Goal: Contribute content: Contribute content

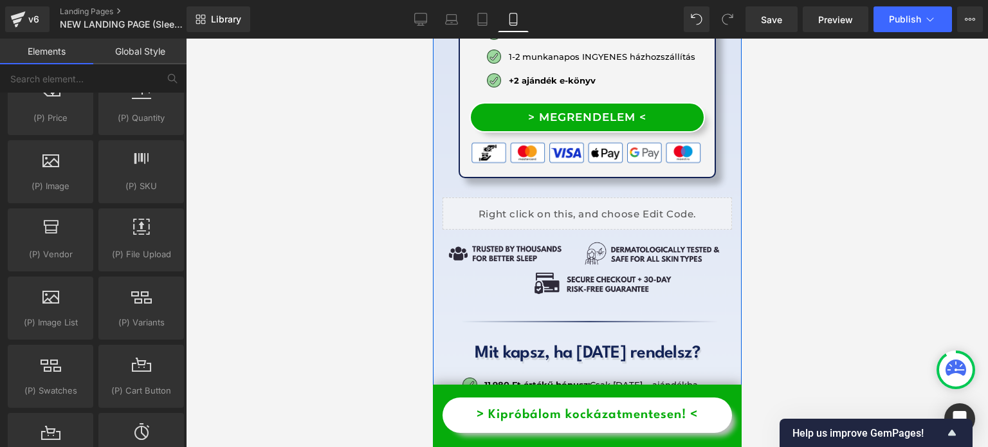
scroll to position [17139, 0]
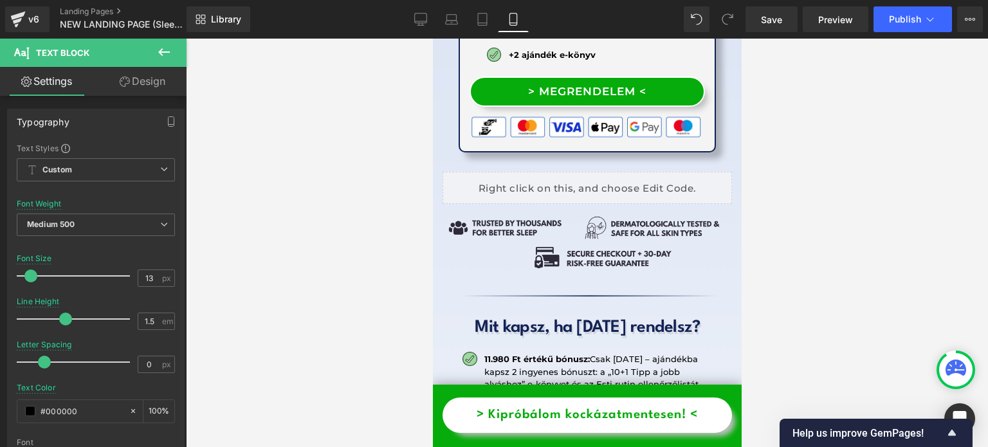
scroll to position [16881, 0]
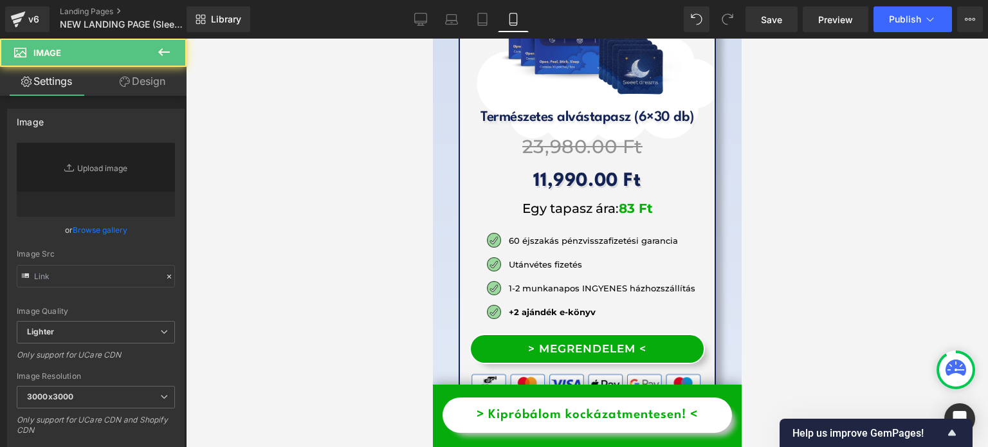
type input "[URL][DOMAIN_NAME]"
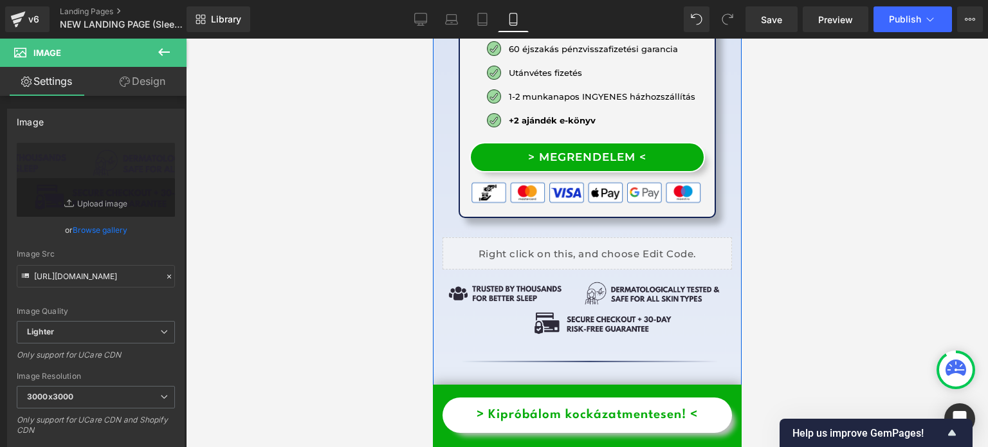
scroll to position [17074, 0]
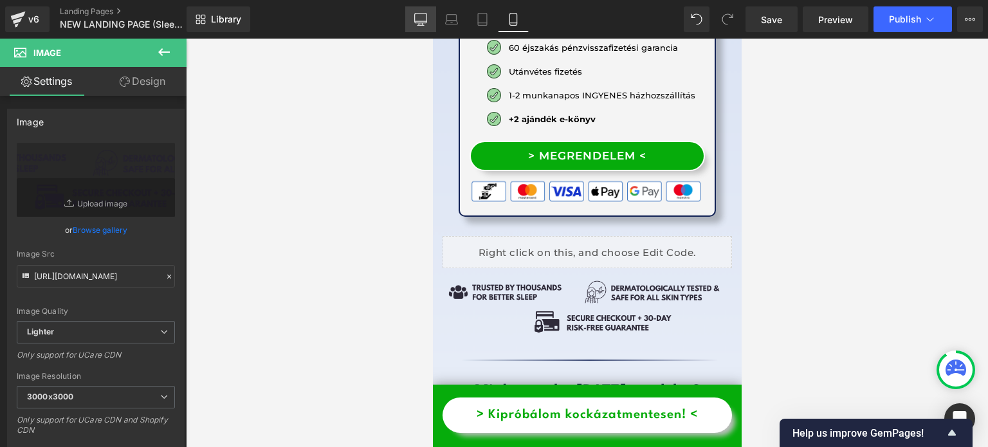
drag, startPoint x: 425, startPoint y: 25, endPoint x: 712, endPoint y: 107, distance: 299.1
click at [424, 25] on icon at bounding box center [421, 25] width 6 height 0
type input "auto"
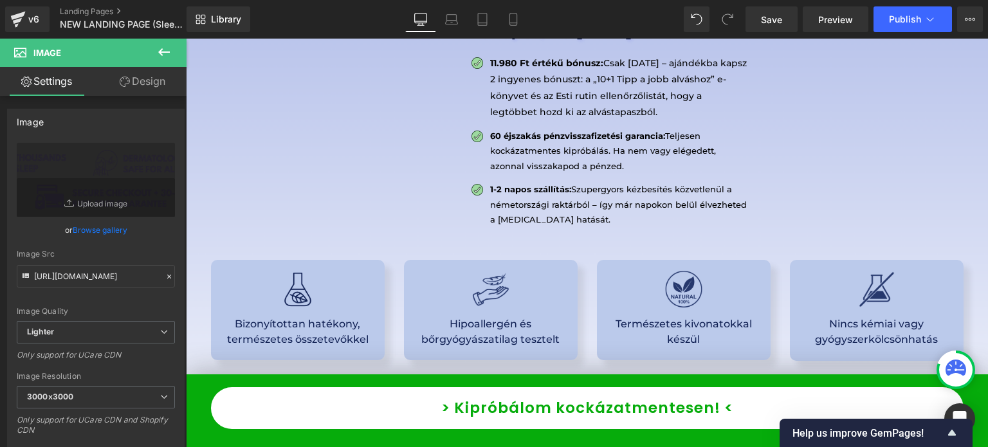
scroll to position [10911, 0]
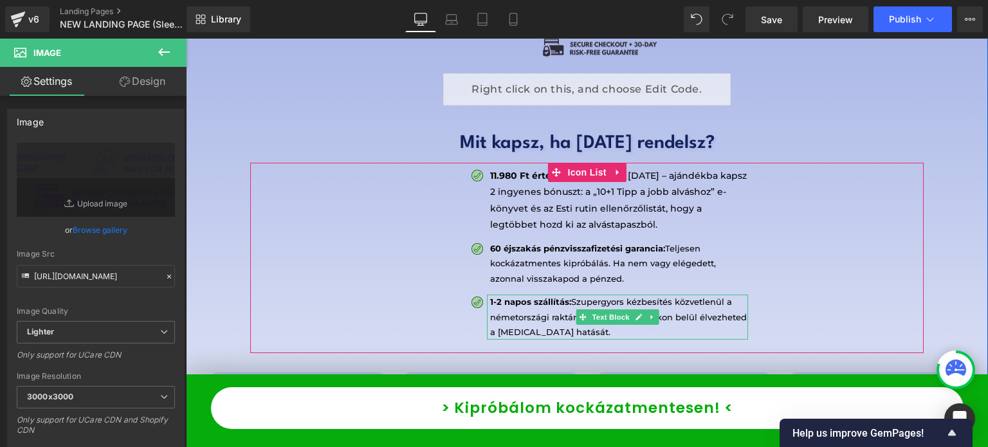
click at [542, 295] on p "1-2 napos szállítás: Szupergyors kézbesítés közvetlenül a [GEOGRAPHIC_DATA] rak…" at bounding box center [619, 317] width 258 height 45
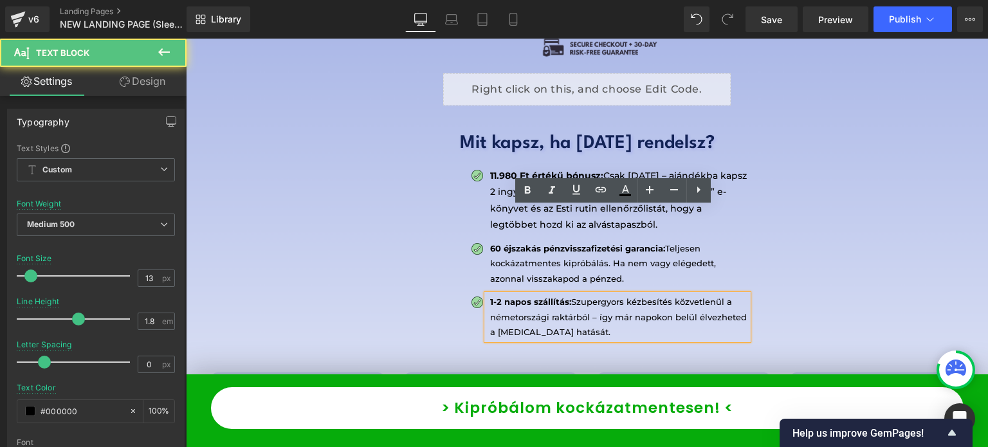
click at [528, 295] on p "1-2 napos szállítás: Szupergyors kézbesítés közvetlenül a [GEOGRAPHIC_DATA] rak…" at bounding box center [619, 317] width 258 height 45
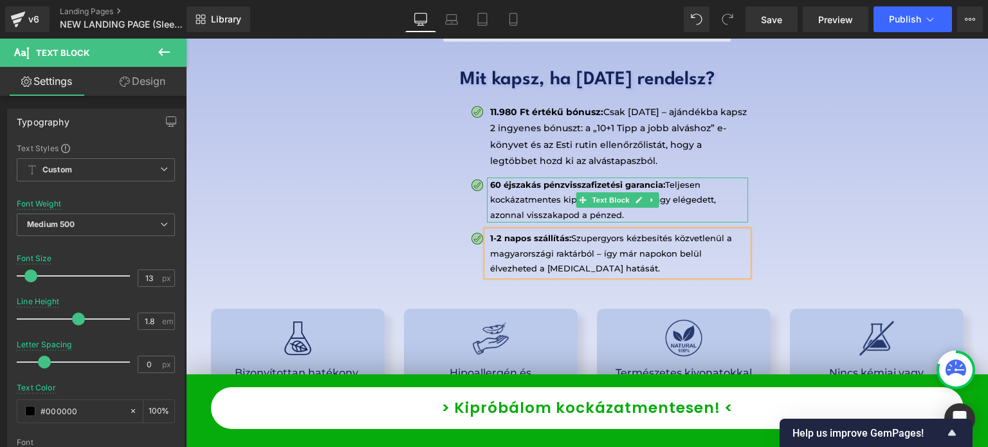
scroll to position [10976, 0]
click at [812, 156] on div "Image 11.980 Ft értékű bónusz: Csak [DATE] – ajándékba kapsz 2 ingyenes bónuszt…" at bounding box center [587, 193] width 674 height 190
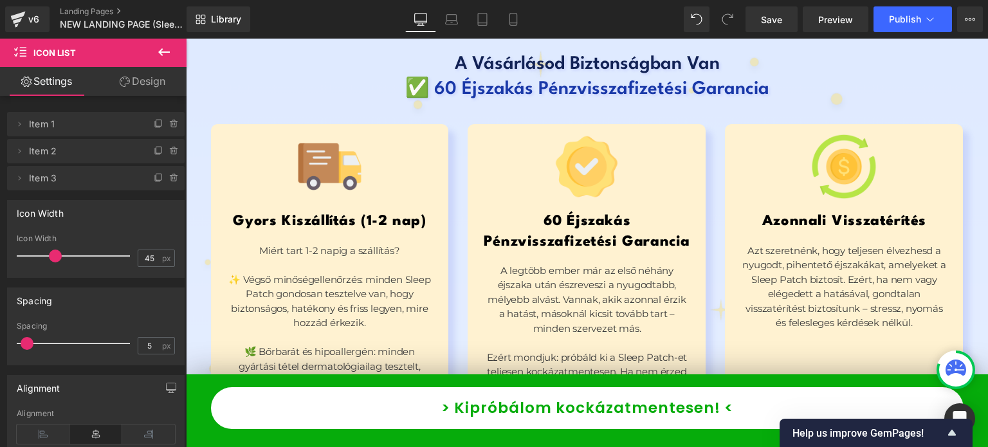
scroll to position [12198, 0]
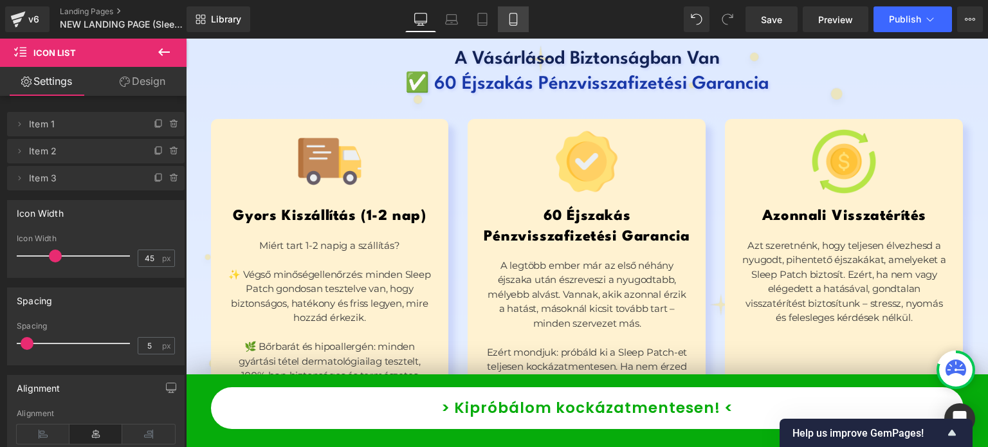
drag, startPoint x: 158, startPoint y: 10, endPoint x: 513, endPoint y: 21, distance: 354.6
click at [513, 21] on icon at bounding box center [513, 19] width 13 height 13
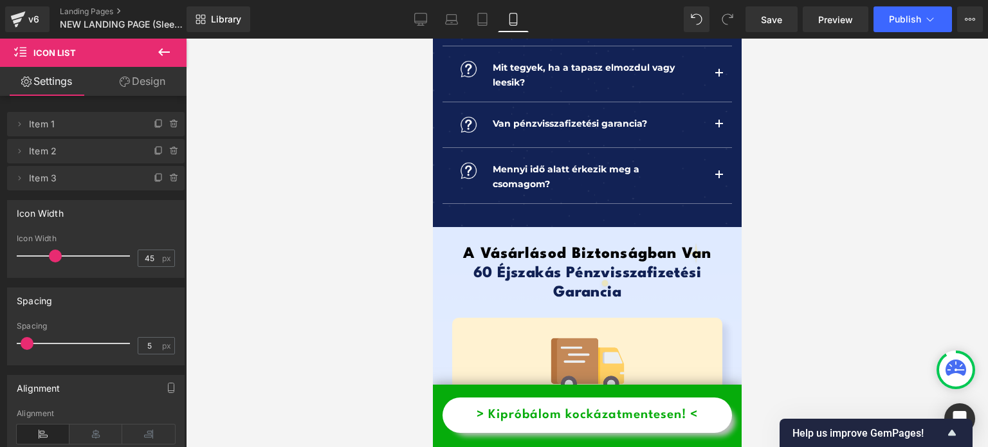
scroll to position [18453, 0]
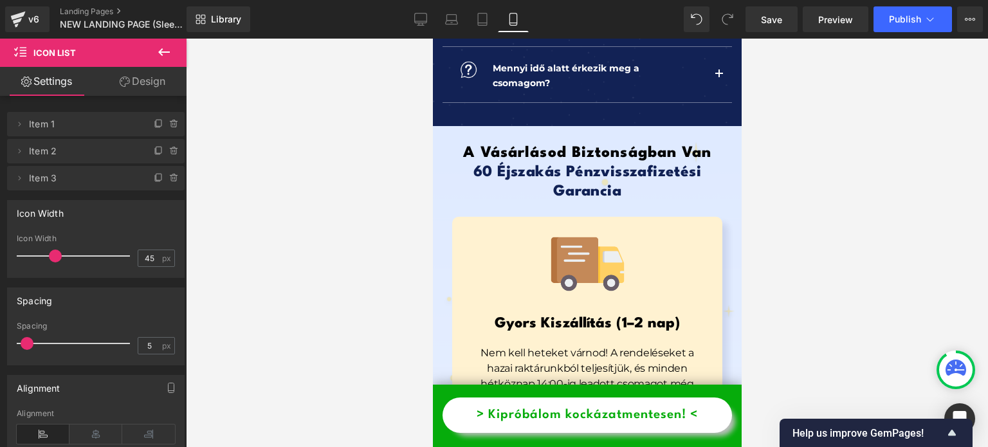
click at [519, 407] on p at bounding box center [587, 414] width 238 height 15
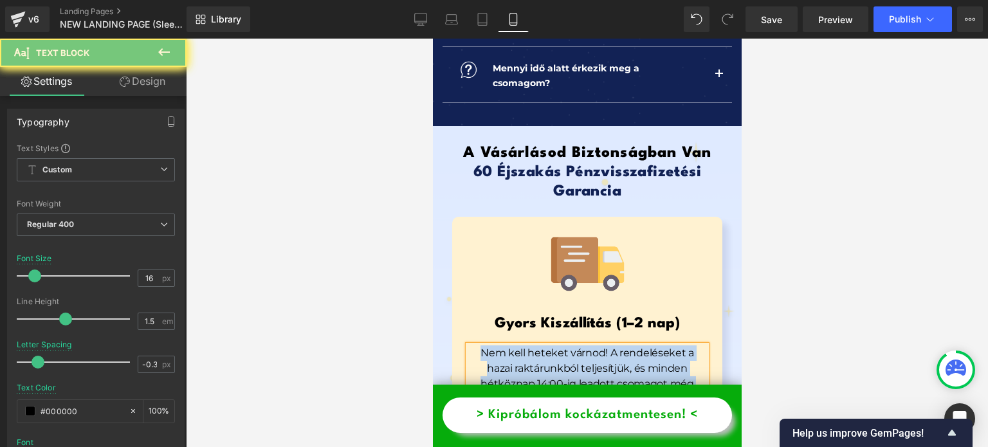
copy div "Nem kell heteket várnod! A rendeléseket a hazai raktárunkból teljesítjük, és mi…"
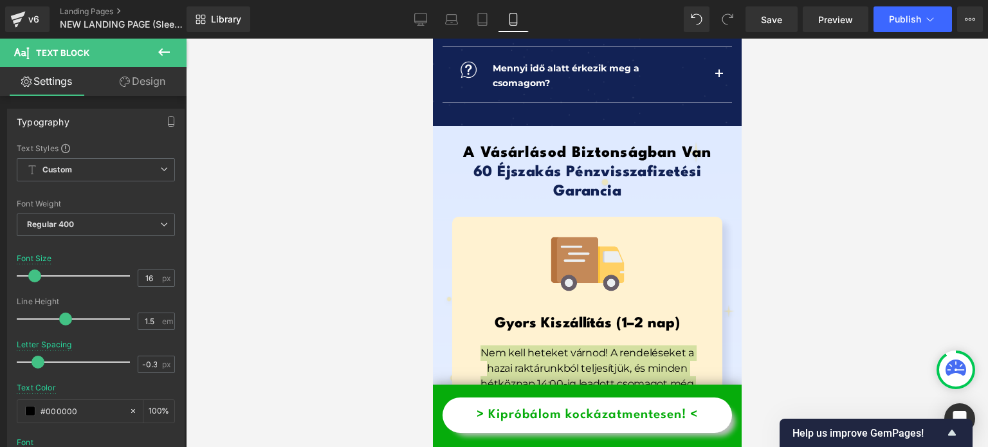
click at [402, 15] on div "Library Mobile Desktop Laptop Tablet Mobile Save Preview Publish Scheduled View…" at bounding box center [588, 19] width 802 height 26
click at [418, 20] on icon at bounding box center [420, 19] width 13 height 13
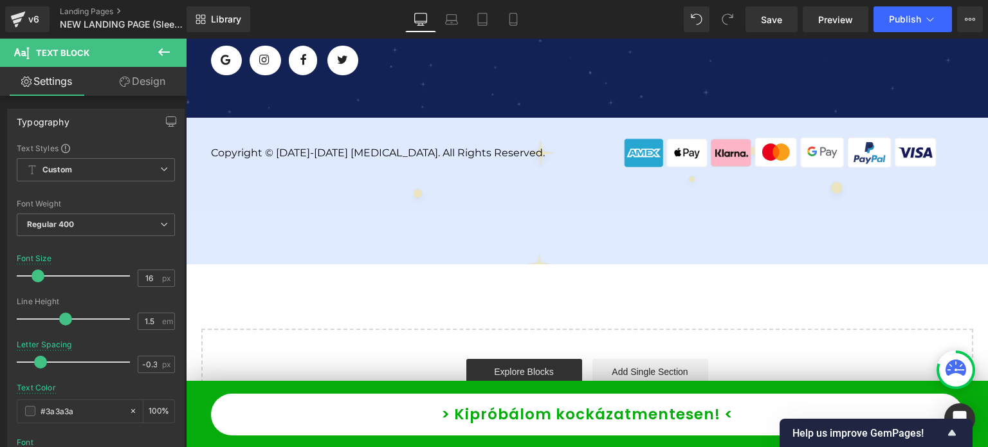
type input "19"
type input "-0.2"
type input "#3a3a3a"
type input "100"
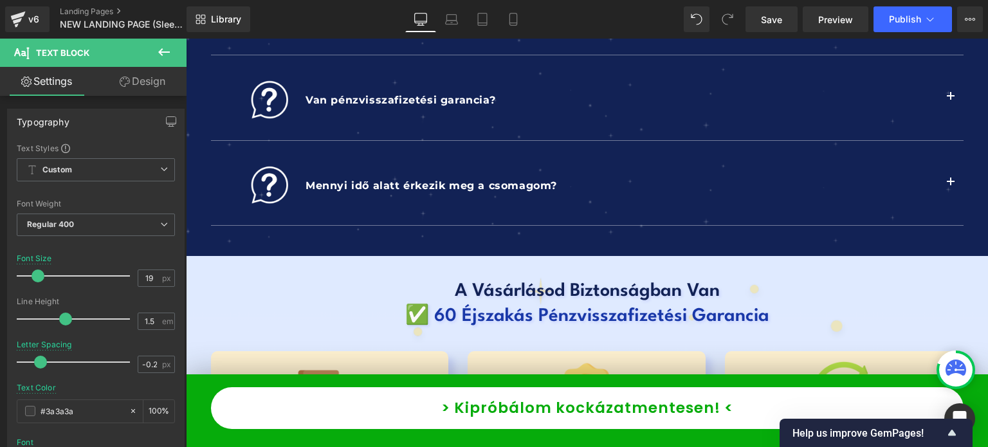
scroll to position [12203, 0]
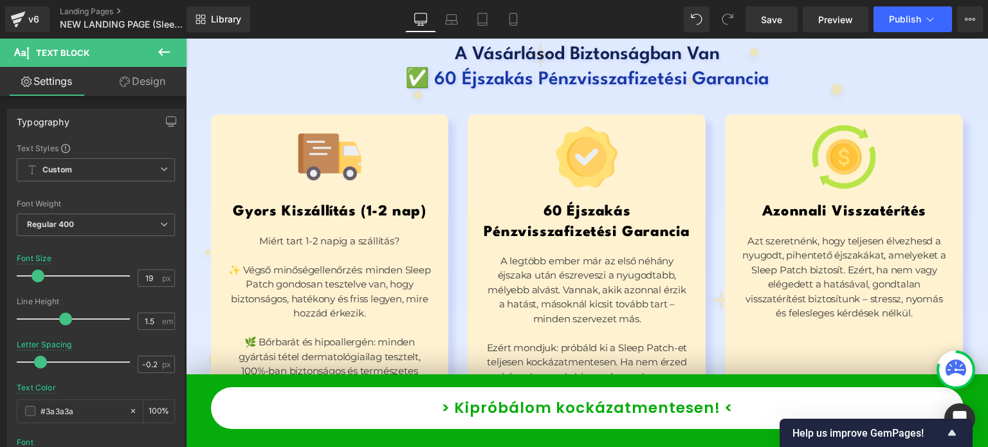
click at [331, 263] on p "✨ Végső minőségellenőrzés: minden Sleep Patch gondosan tesztelve van, hogy bizt…" at bounding box center [330, 292] width 206 height 58
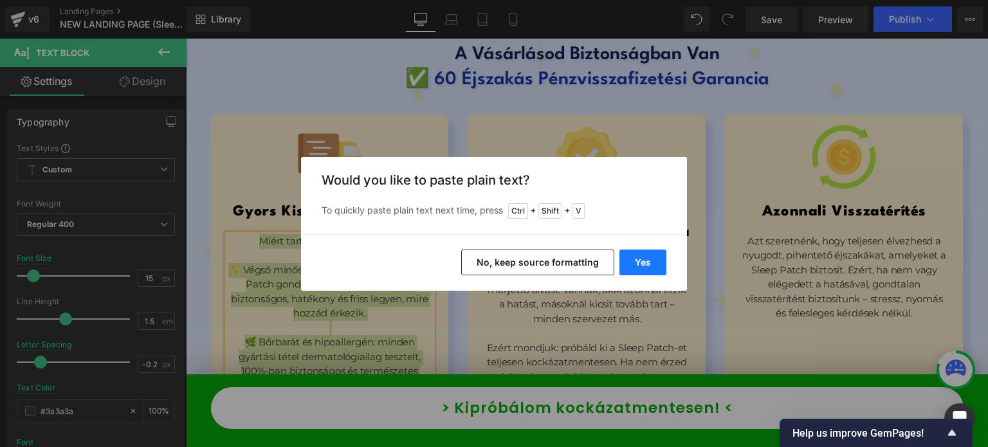
drag, startPoint x: 632, startPoint y: 268, endPoint x: 416, endPoint y: 221, distance: 221.2
click at [632, 268] on button "Yes" at bounding box center [643, 263] width 47 height 26
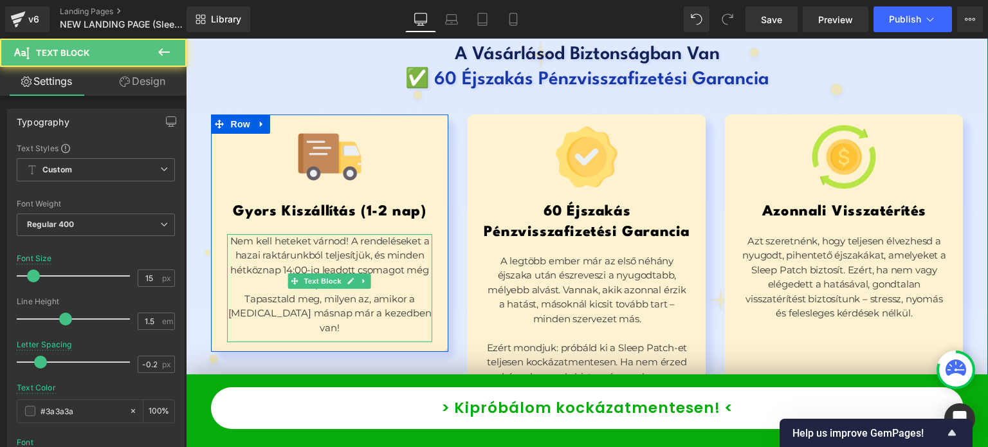
click at [383, 234] on p "Nem kell heteket várnod! A rendeléseket a hazai raktárunkból teljesítjük, és mi…" at bounding box center [330, 263] width 206 height 58
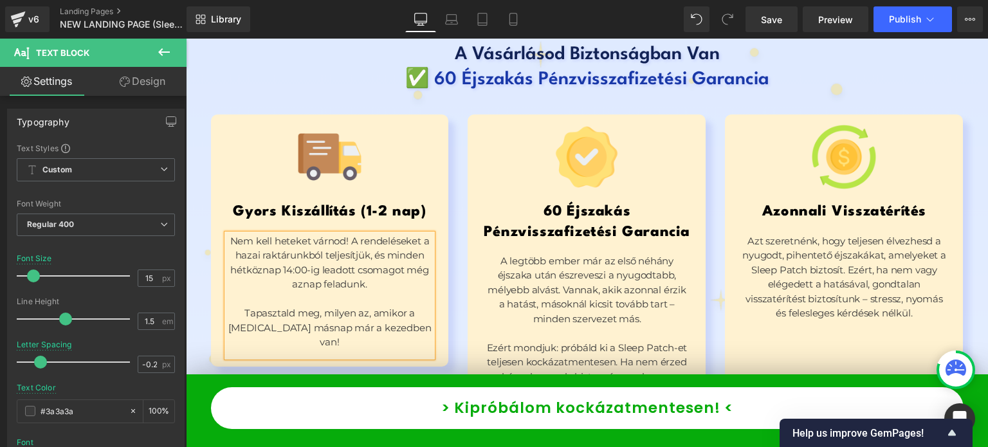
click at [470, 187] on div "Image 60 Éjszakás Pénzvisszafizetési Garancia Heading A legtöbb ember már az el…" at bounding box center [587, 272] width 238 height 296
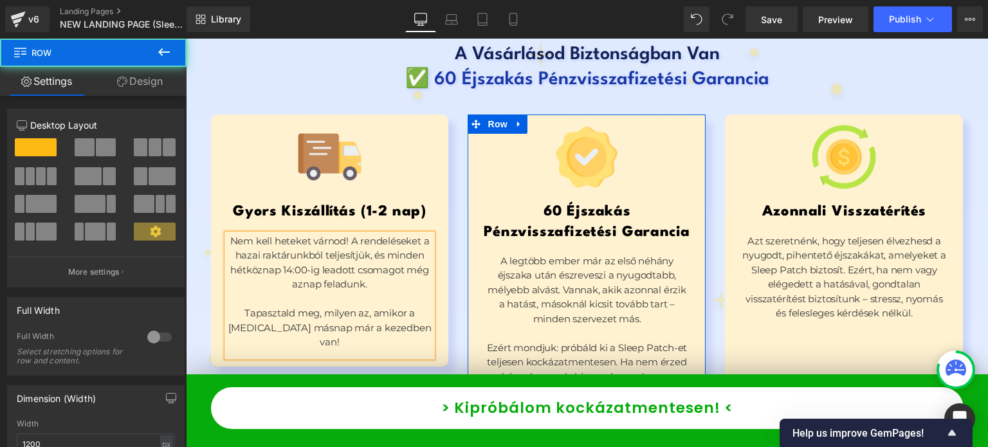
scroll to position [12267, 0]
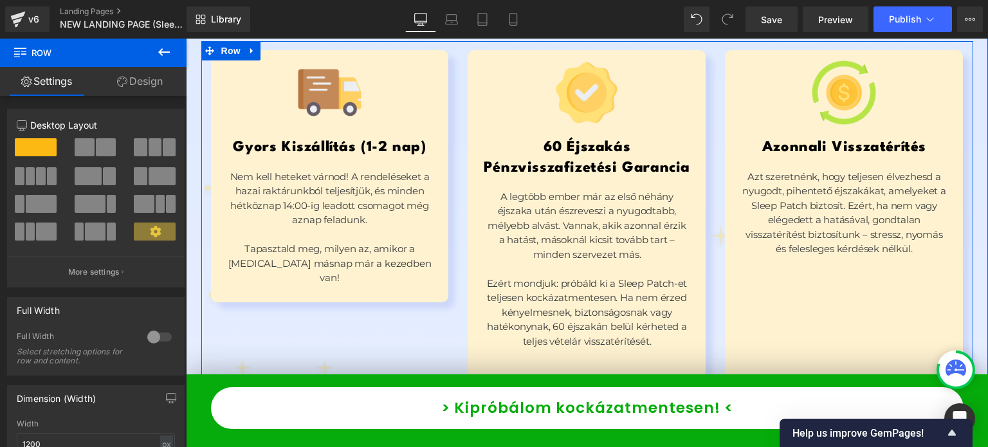
click at [738, 224] on div "Image Azonnali Visszatérítés Heading Azt szeretnénk, hogy teljesen élvezhesd a …" at bounding box center [844, 222] width 238 height 345
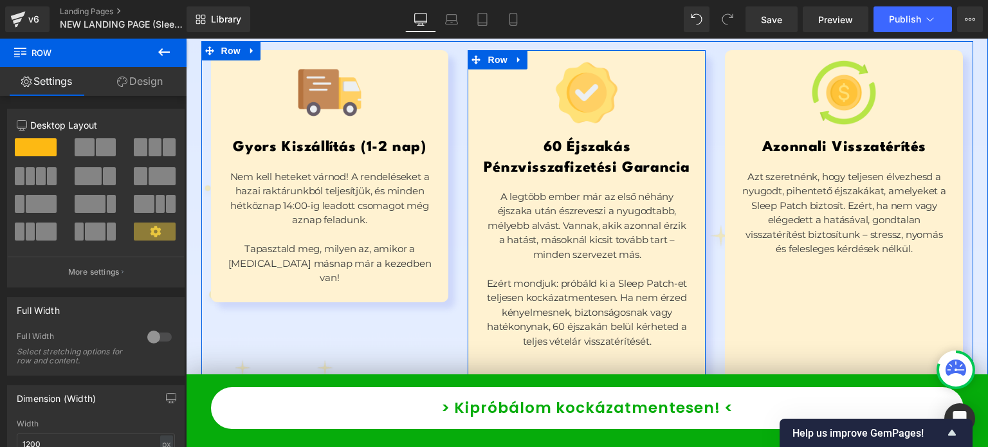
drag, startPoint x: 623, startPoint y: 293, endPoint x: 445, endPoint y: 239, distance: 185.6
click at [623, 293] on div "Image 60 Éjszakás Pénzvisszafizetési Garancia Heading A legtöbb ember már az el…" at bounding box center [587, 231] width 238 height 363
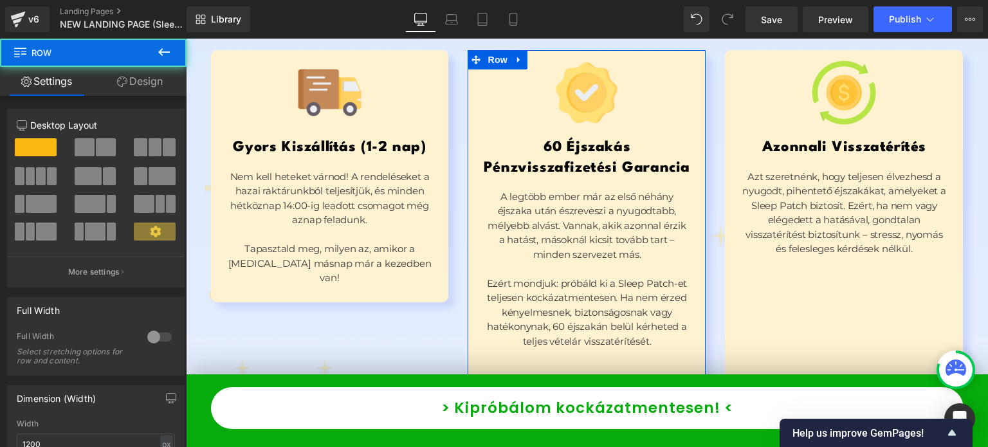
click at [132, 84] on link "Design" at bounding box center [139, 81] width 93 height 29
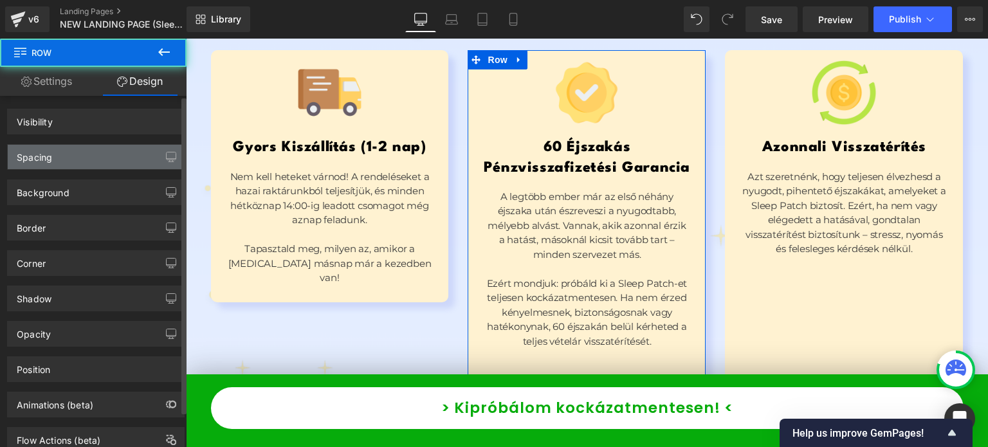
click at [100, 167] on div "Spacing" at bounding box center [96, 157] width 176 height 24
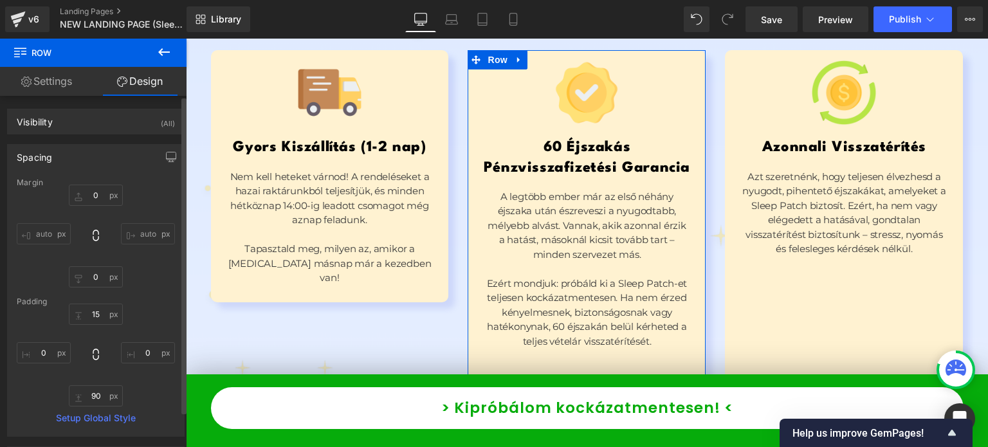
type input "0"
type input "15"
type input "0"
type input "90"
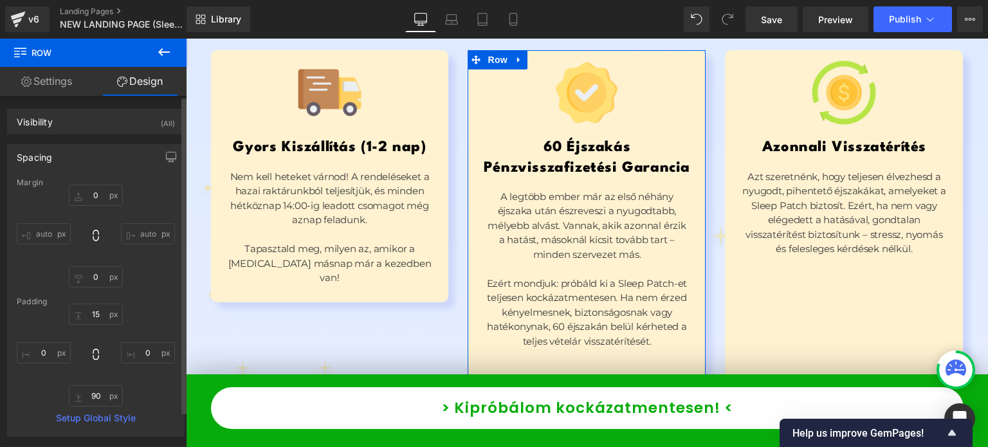
type input "0"
click at [101, 397] on input "90" at bounding box center [96, 395] width 54 height 21
type input "15"
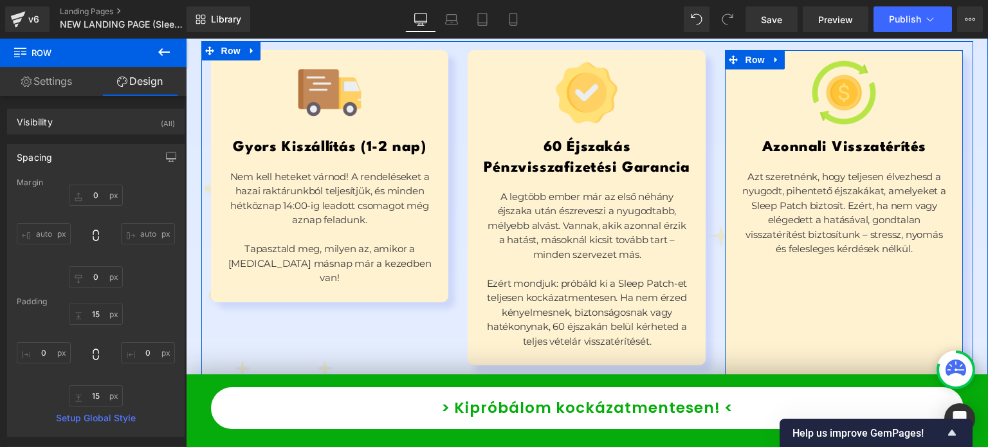
click at [830, 226] on div "Image Azonnali Visszatérítés Heading Azt szeretnénk, hogy teljesen élvezhesd a …" at bounding box center [844, 222] width 238 height 345
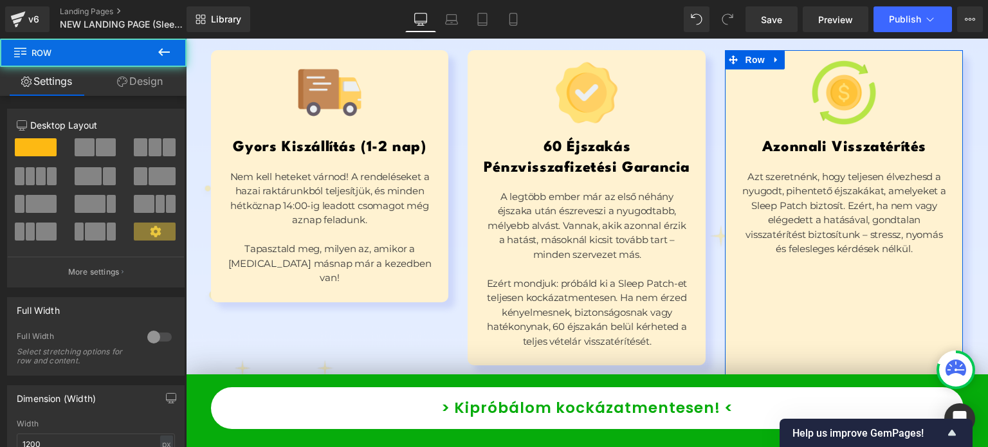
click at [144, 85] on link "Design" at bounding box center [139, 81] width 93 height 29
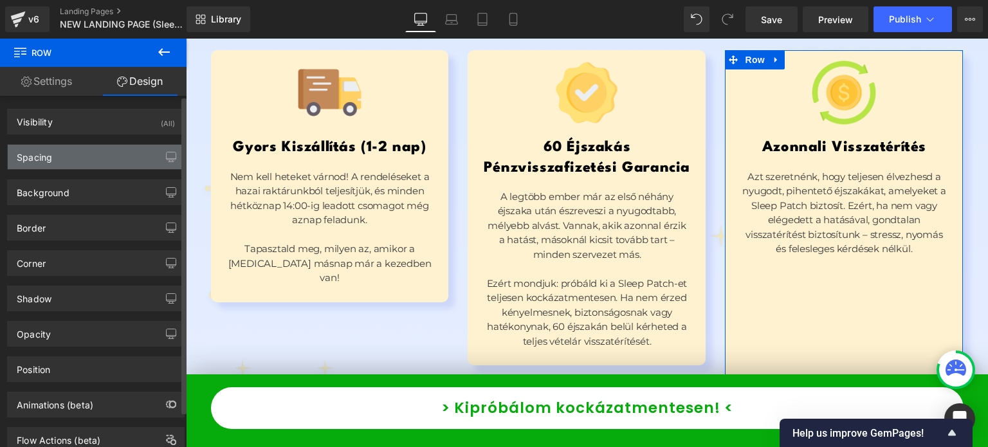
type input "0"
type input "15"
type input "0"
type input "206"
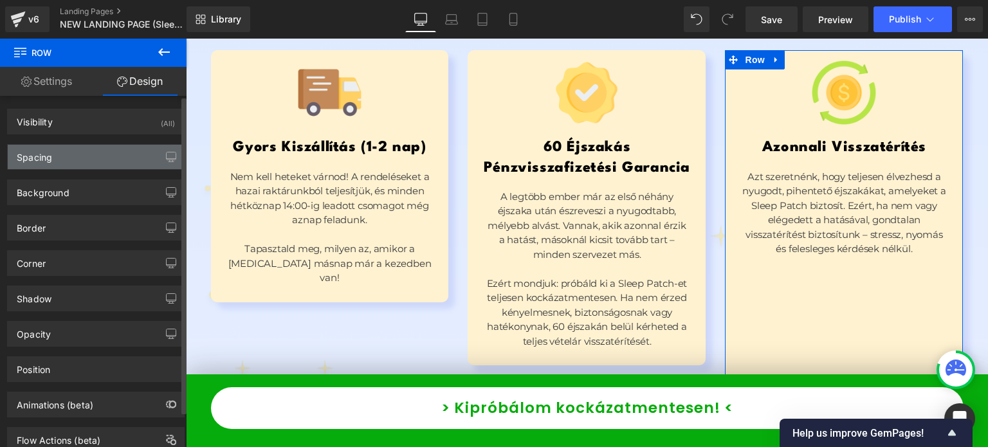
type input "0"
click at [118, 154] on div "Spacing" at bounding box center [96, 157] width 176 height 24
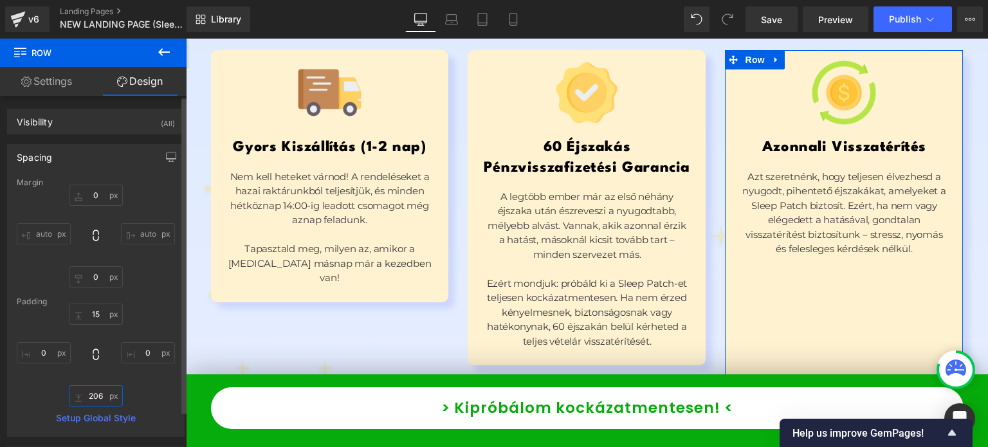
click at [103, 388] on input "206" at bounding box center [96, 395] width 54 height 21
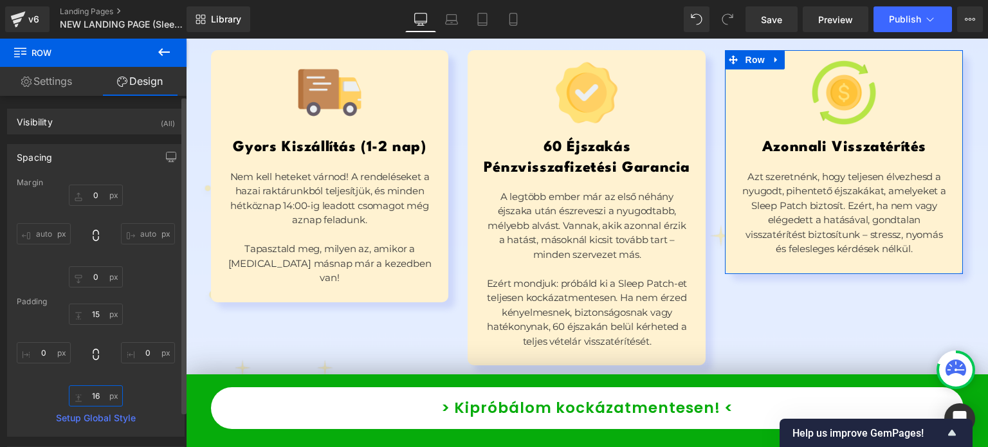
type input "160"
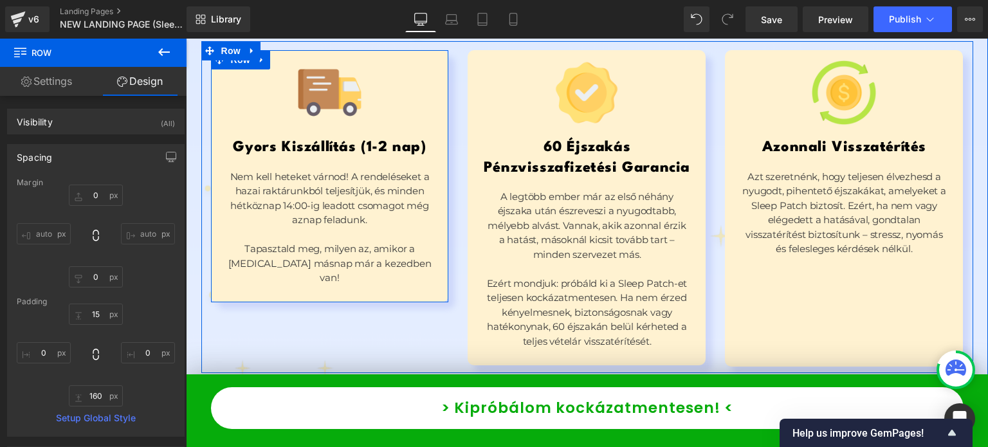
click at [380, 193] on div "Image Gyors Kiszállítás (1-2 nap) Heading Nem kell heteket várnod! A rendelések…" at bounding box center [330, 176] width 238 height 252
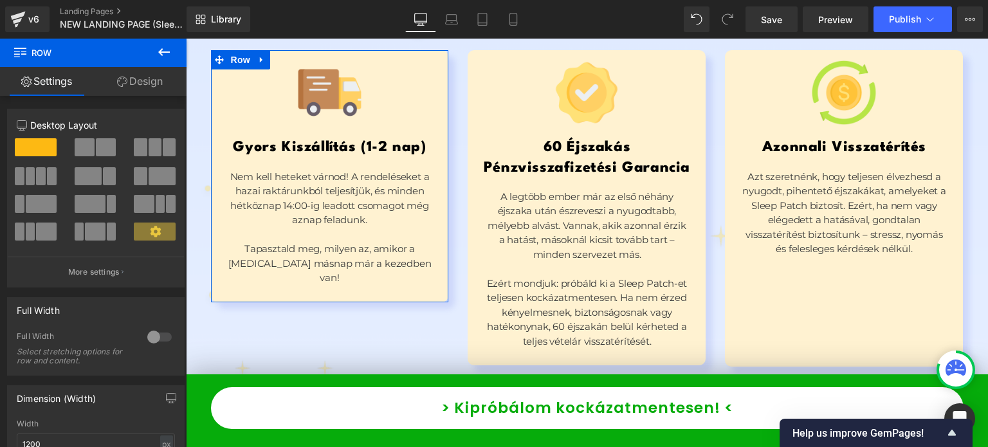
click at [123, 71] on link "Design" at bounding box center [139, 81] width 93 height 29
click at [0, 0] on div "Spacing" at bounding box center [0, 0] width 0 height 0
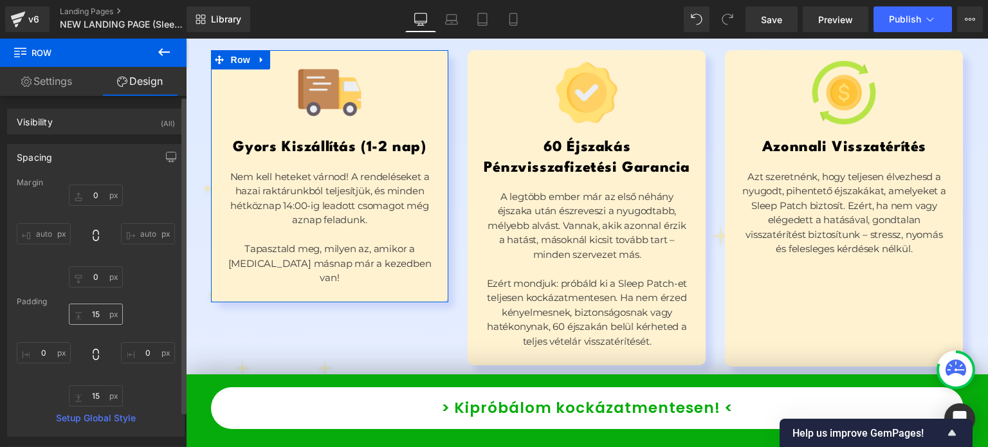
type input "0"
type input "15"
type input "0"
type input "15"
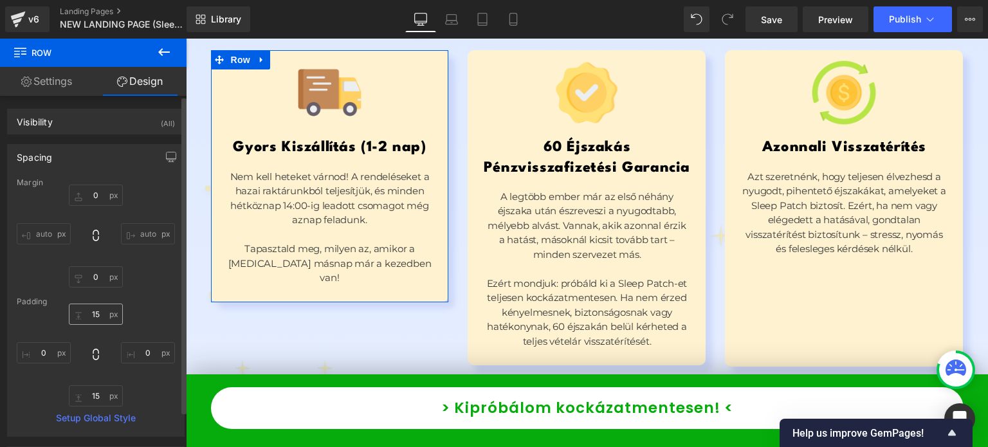
type input "0"
click at [101, 397] on input "15" at bounding box center [96, 395] width 54 height 21
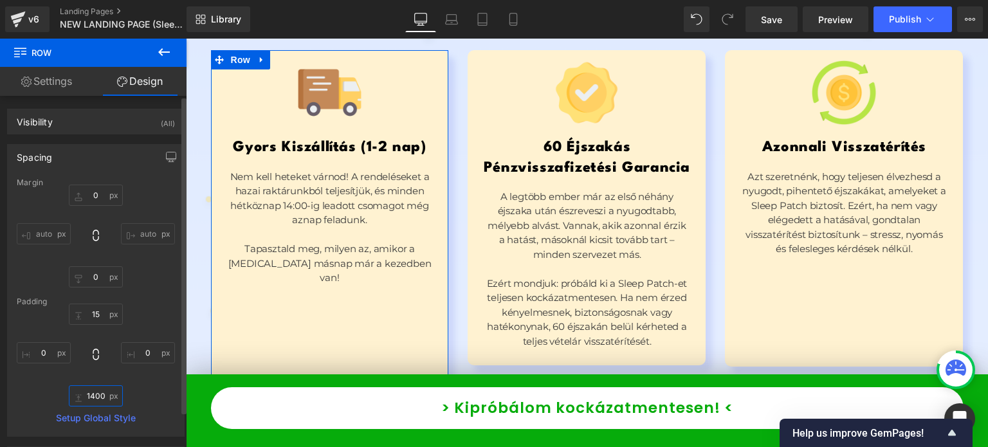
type input "140"
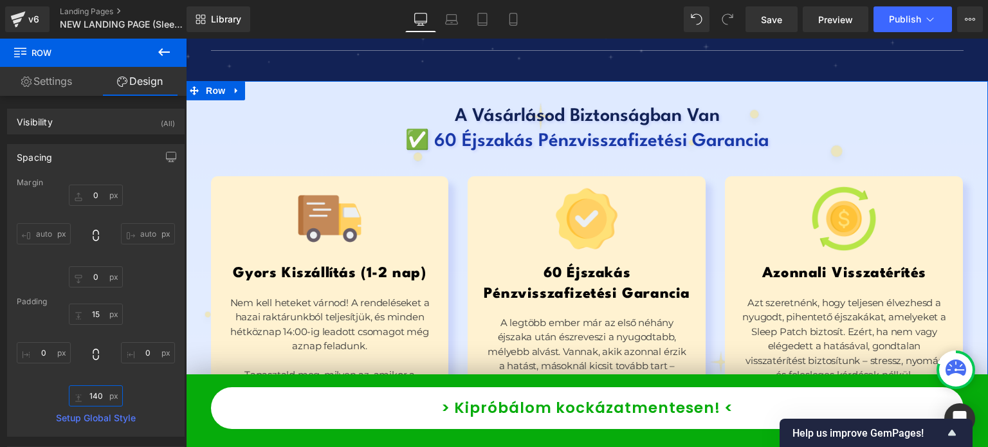
scroll to position [12138, 0]
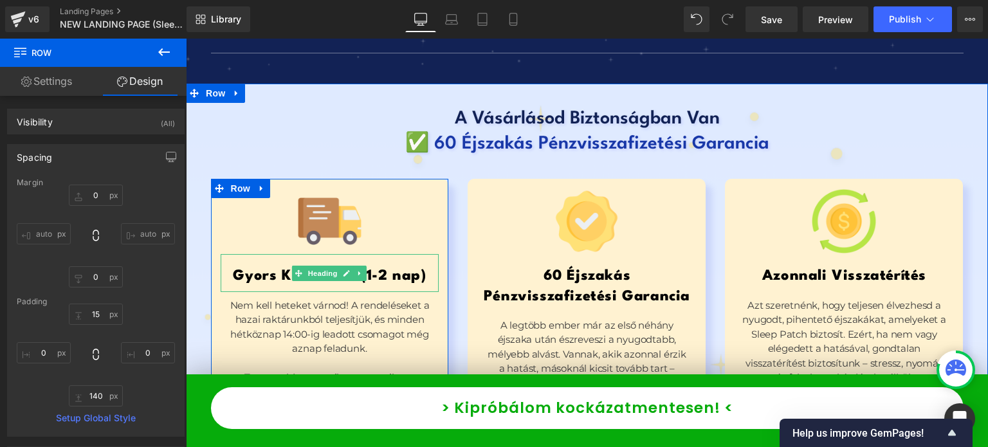
drag, startPoint x: 375, startPoint y: 181, endPoint x: 365, endPoint y: 185, distance: 10.8
click at [375, 266] on h1 "Gyors Kiszállítás (1-2 nap)" at bounding box center [330, 276] width 219 height 20
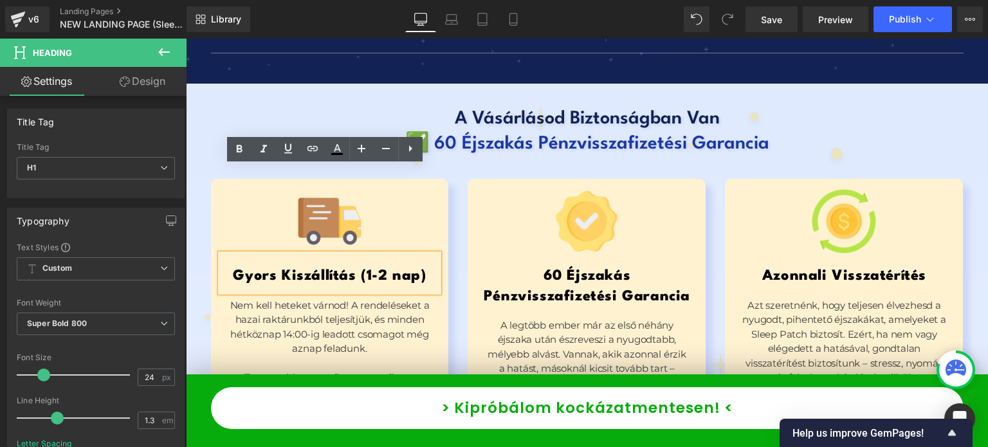
click at [358, 266] on h1 "Gyors Kiszállítás (1-2 nap)" at bounding box center [330, 276] width 219 height 20
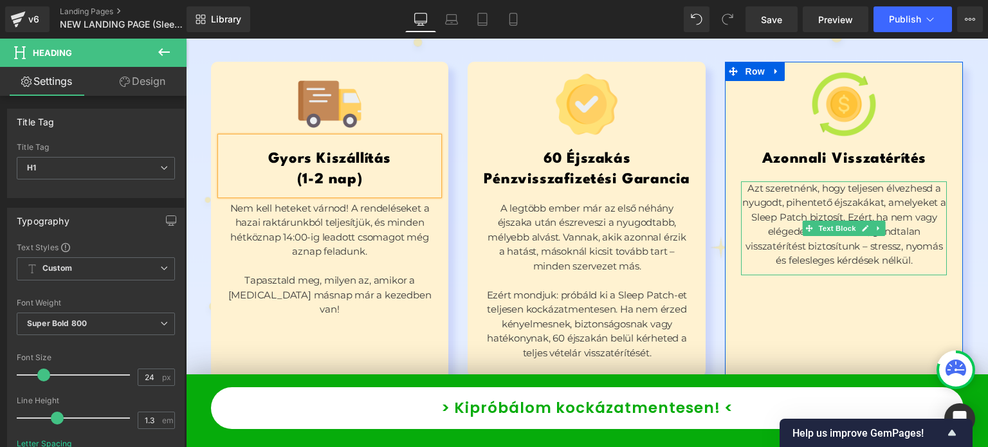
scroll to position [12267, 0]
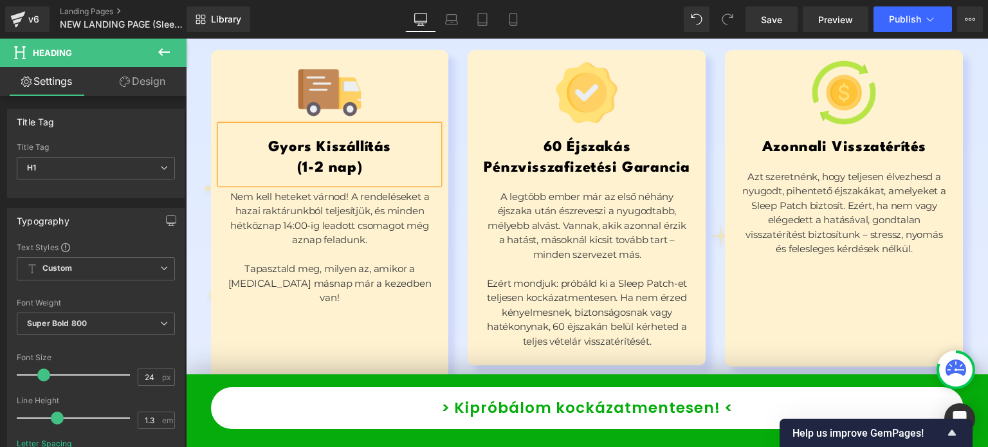
click at [286, 234] on div "Image Gyors Kiszállítás (1-2 nap) Heading Nem kell heteket várnod! A rendelések…" at bounding box center [330, 226] width 238 height 352
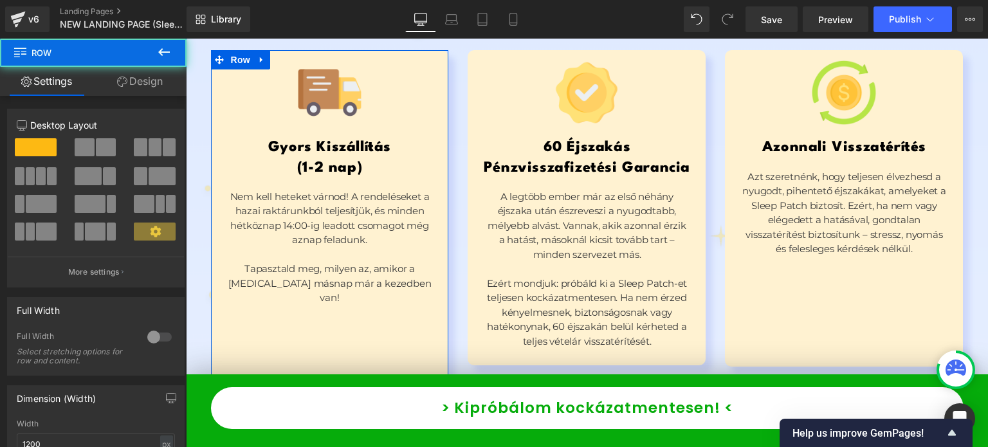
click at [137, 94] on link "Design" at bounding box center [139, 81] width 93 height 29
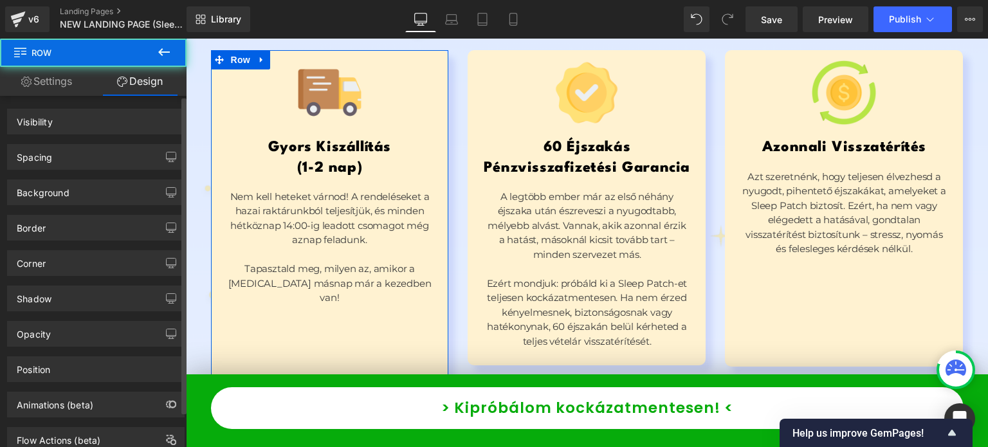
click at [115, 147] on div "Spacing" at bounding box center [96, 157] width 176 height 24
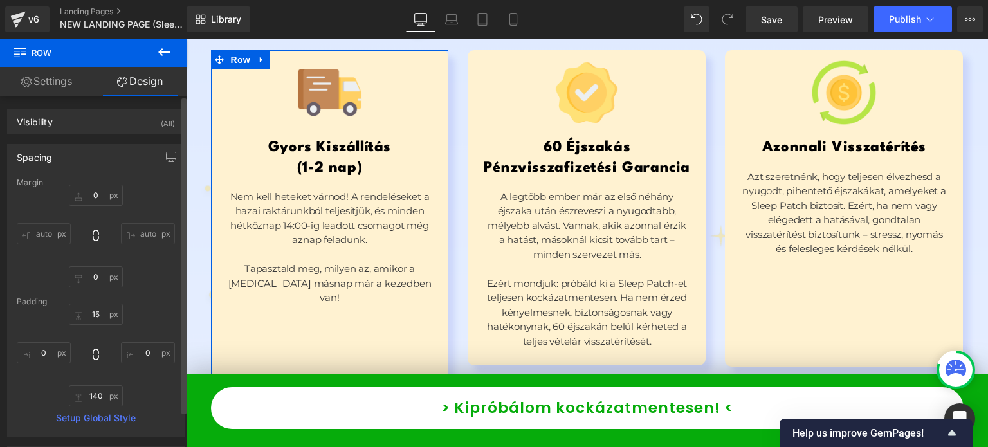
type input "0"
type input "15"
type input "0"
type input "140"
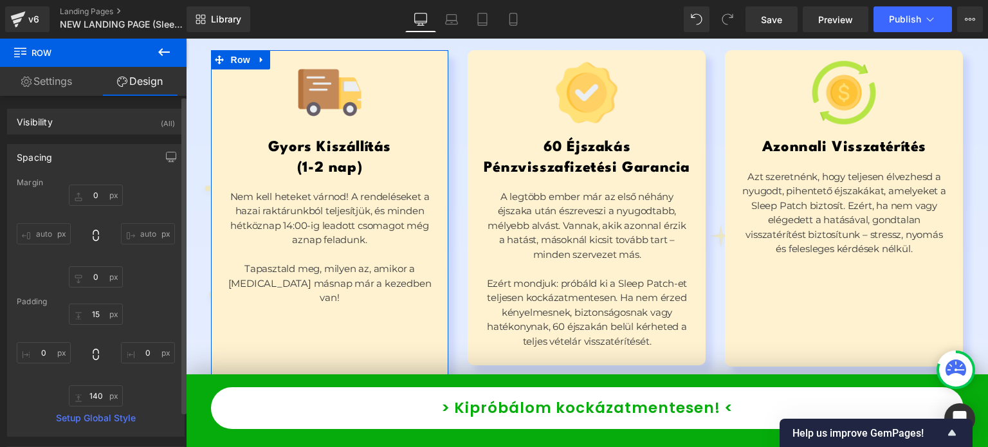
type input "0"
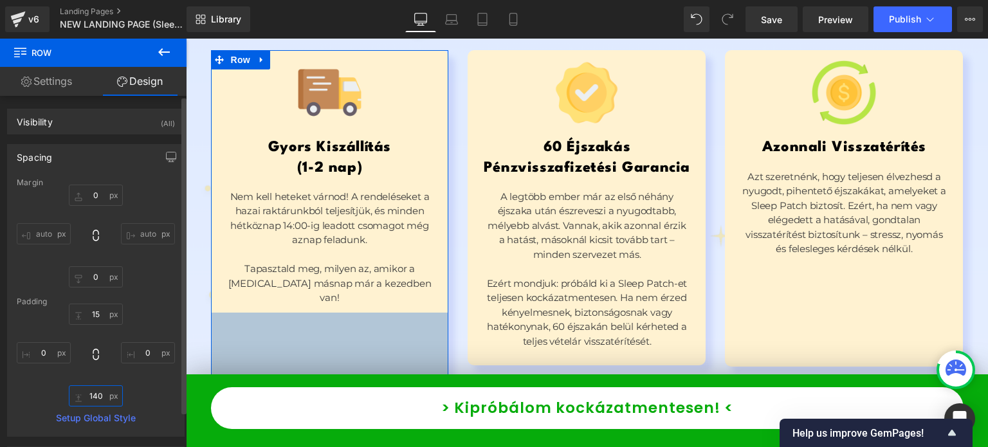
click at [98, 392] on input "140" at bounding box center [96, 395] width 54 height 21
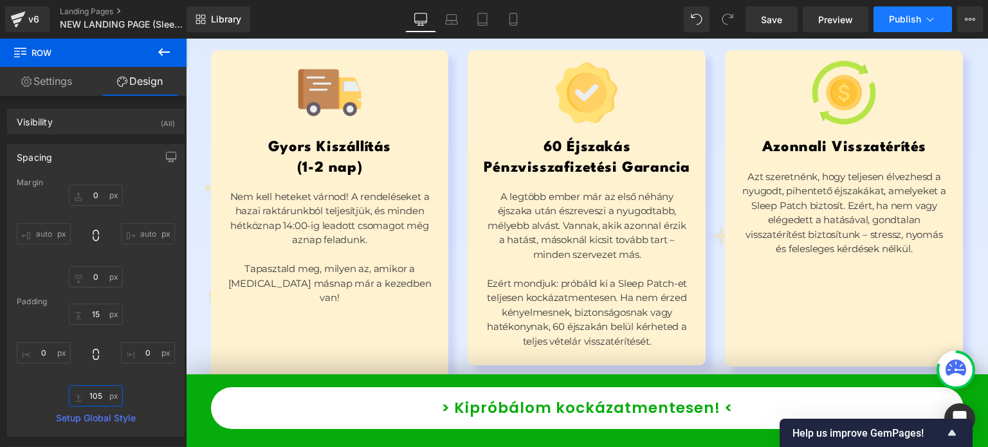
type input "105"
click at [898, 28] on button "Publish" at bounding box center [913, 19] width 78 height 26
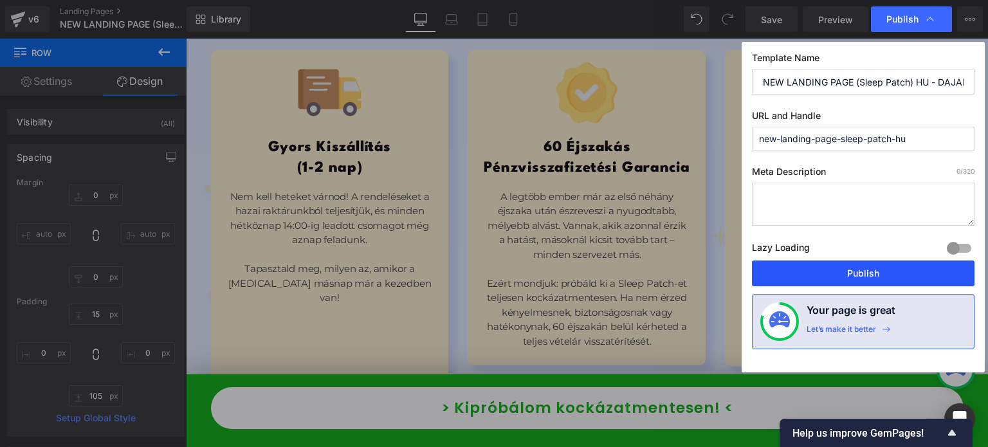
click at [803, 268] on button "Publish" at bounding box center [863, 274] width 223 height 26
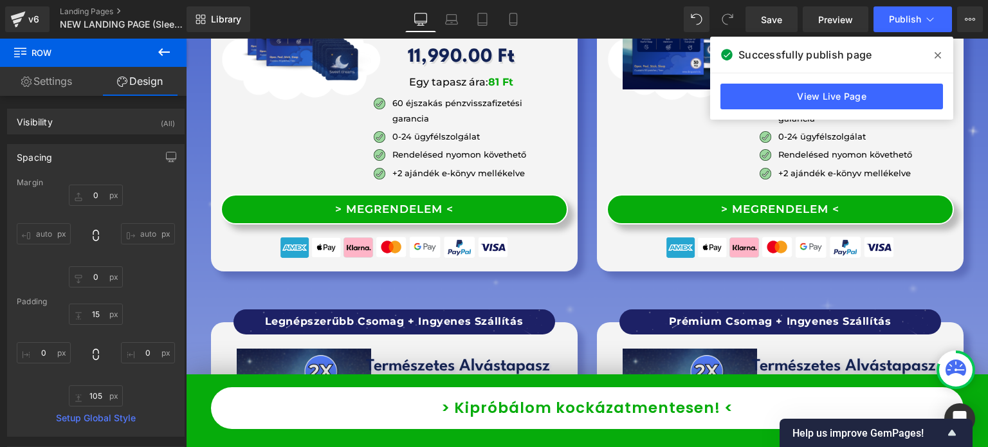
scroll to position [10208, 0]
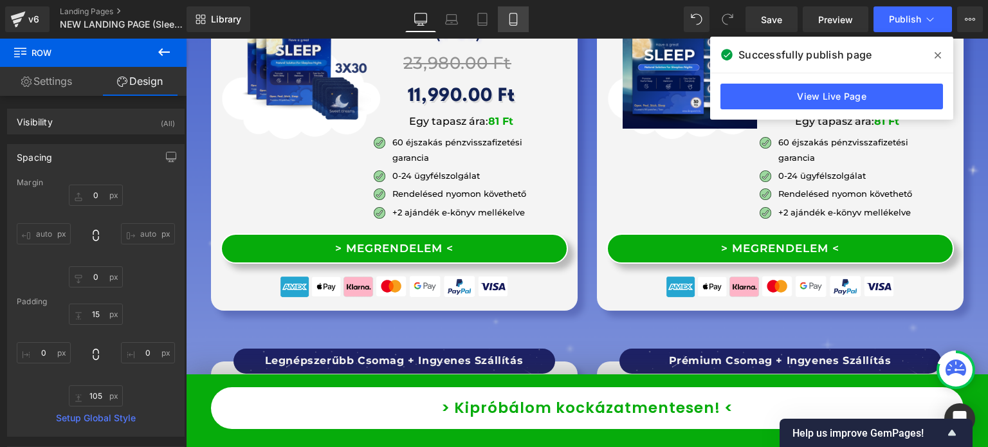
drag, startPoint x: 506, startPoint y: 17, endPoint x: 508, endPoint y: 25, distance: 8.6
click at [506, 17] on link "Mobile" at bounding box center [513, 19] width 31 height 26
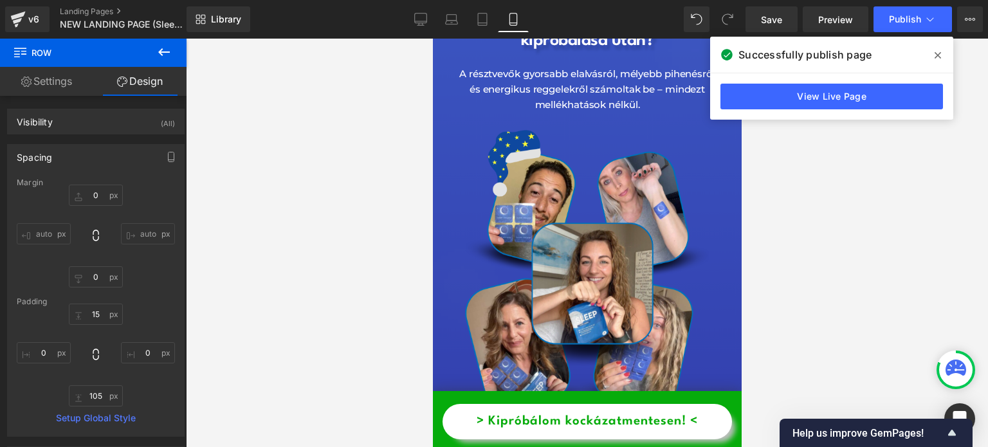
type input "0"
type input "15"
type input "0"
type input "105"
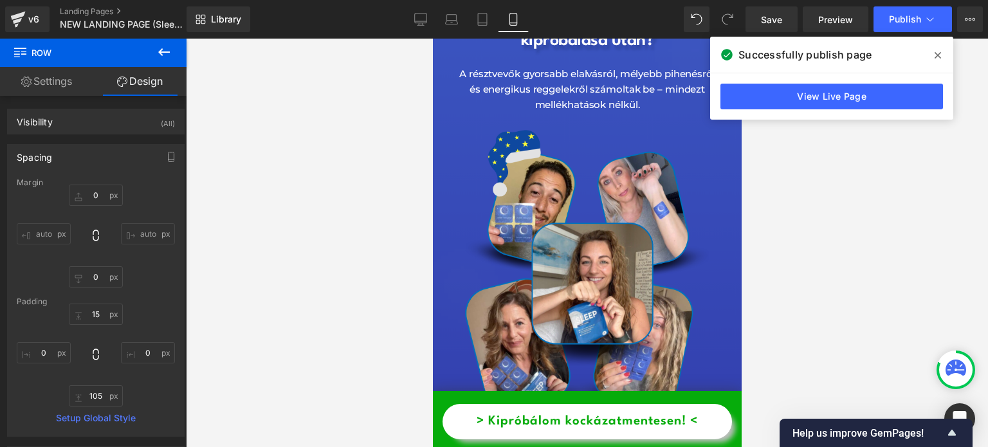
type input "0"
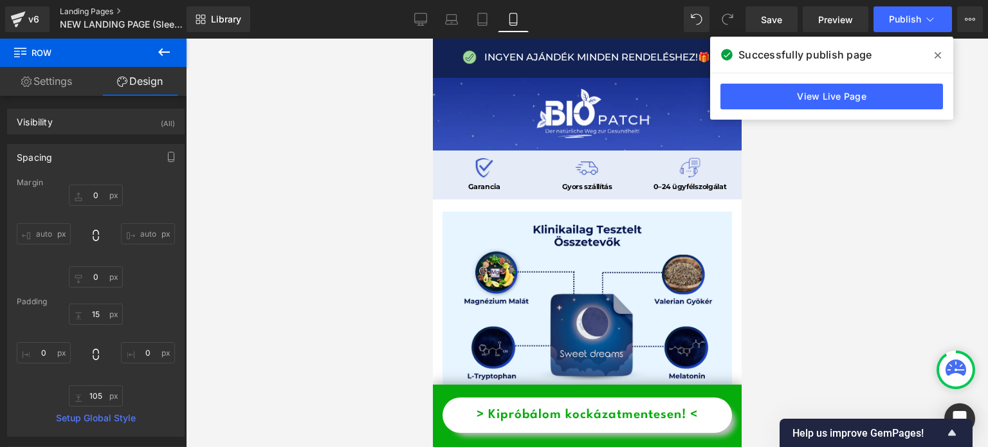
click at [73, 10] on link "Landing Pages" at bounding box center [134, 11] width 148 height 10
